Goal: Information Seeking & Learning: Learn about a topic

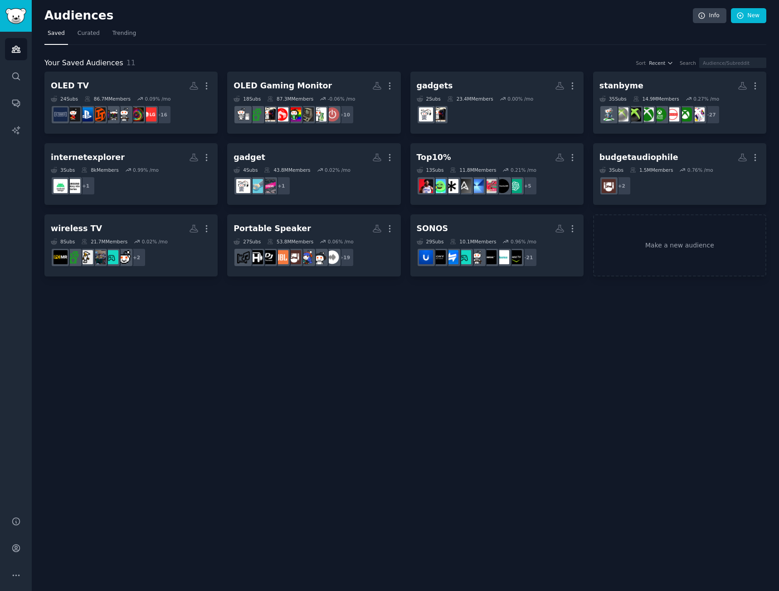
click at [266, 323] on div "Audiences Info New Saved Curated Trending Your Saved Audiences 11 Sort Recent S…" at bounding box center [405, 295] width 747 height 591
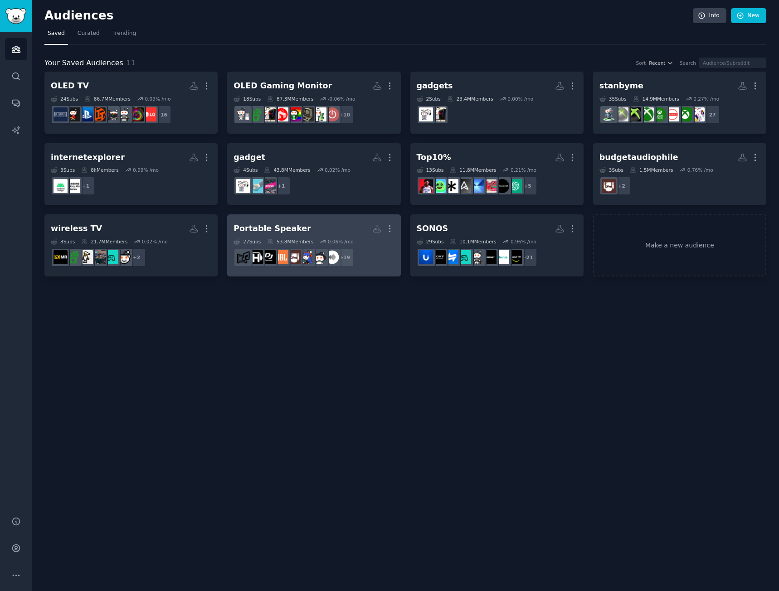
click at [318, 232] on h2 "Portable Speaker More" at bounding box center [313, 229] width 160 height 16
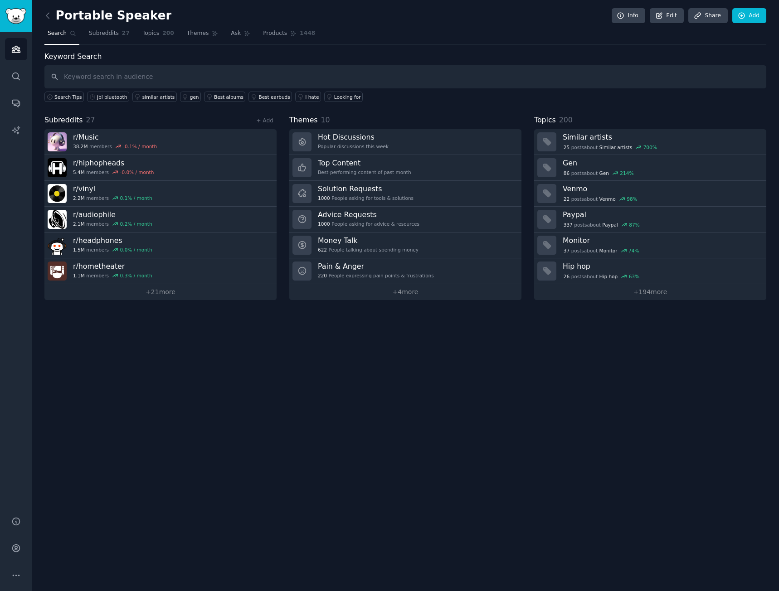
click at [563, 427] on div "Portable Speaker Info Edit Share Add Search Subreddits 27 Topics 200 Themes Ask…" at bounding box center [405, 295] width 747 height 591
click at [219, 87] on input "text" at bounding box center [405, 76] width 722 height 23
type input "x"
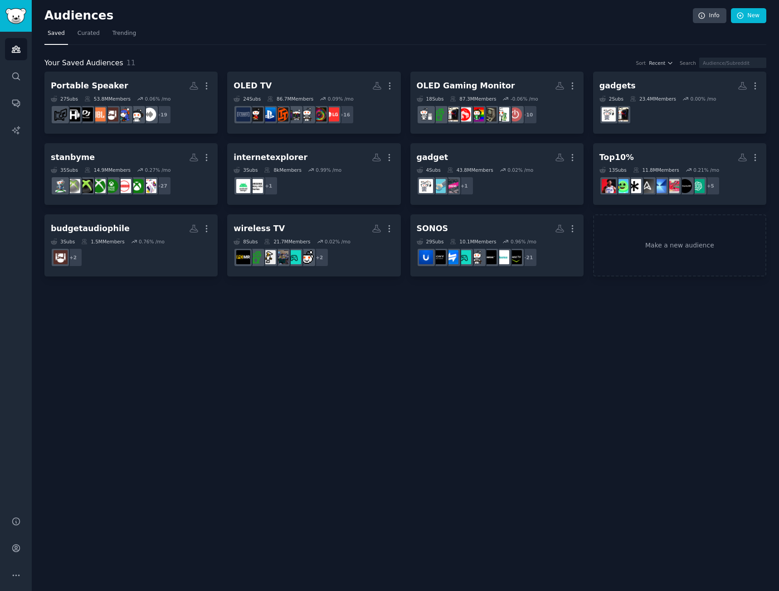
click at [502, 332] on div "Audiences Info New Saved Curated Trending Your Saved Audiences 11 Sort Recent S…" at bounding box center [405, 295] width 747 height 591
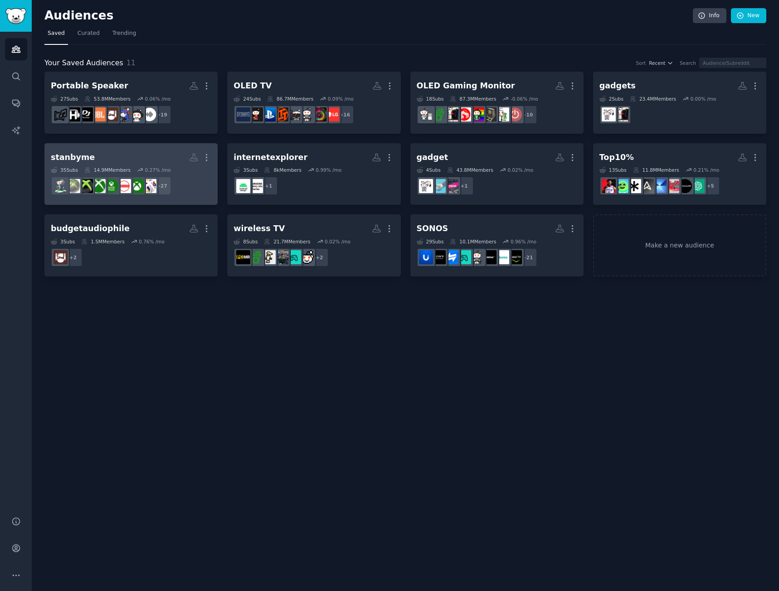
click at [148, 154] on h2 "stanbyme More" at bounding box center [131, 158] width 160 height 16
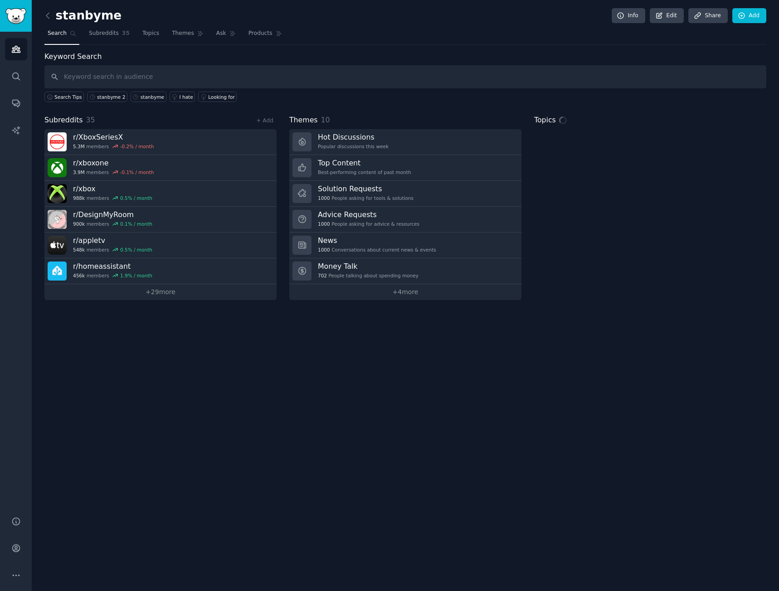
click at [132, 72] on input "text" at bounding box center [405, 76] width 722 height 23
